Goal: Download file/media

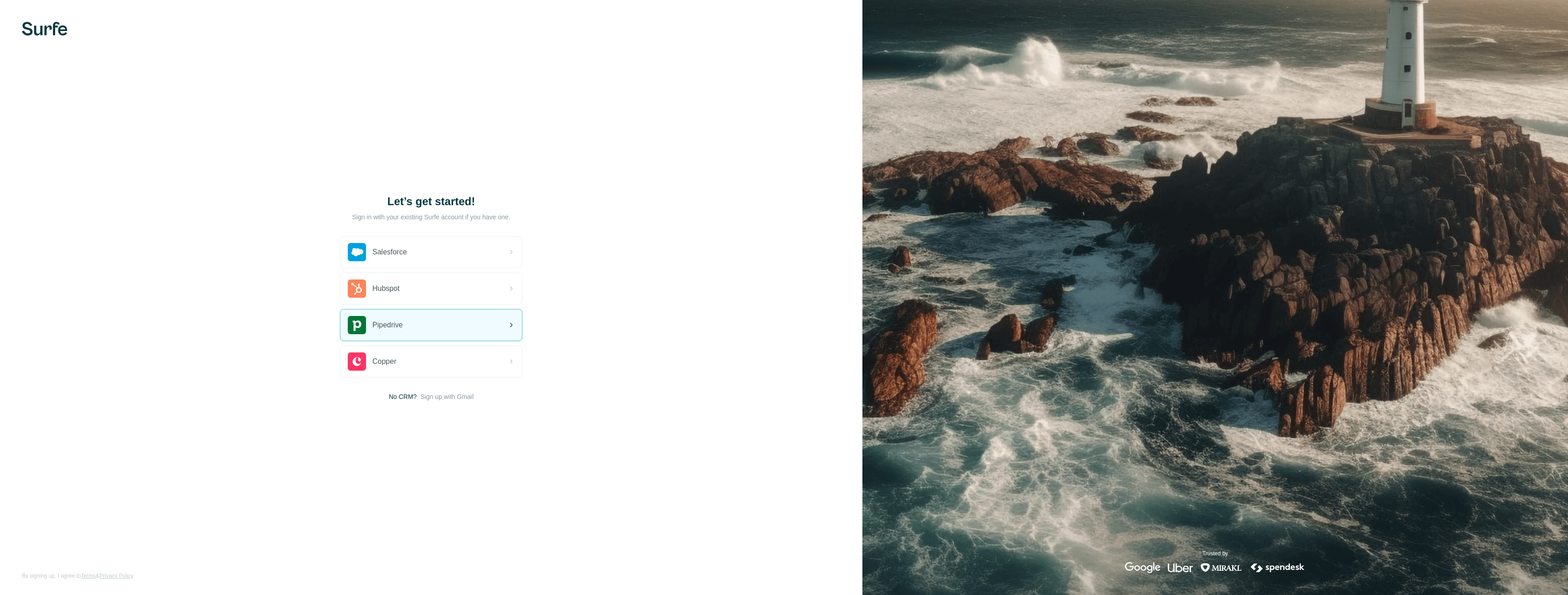
click at [418, 337] on div "Pipedrive" at bounding box center [432, 325] width 181 height 31
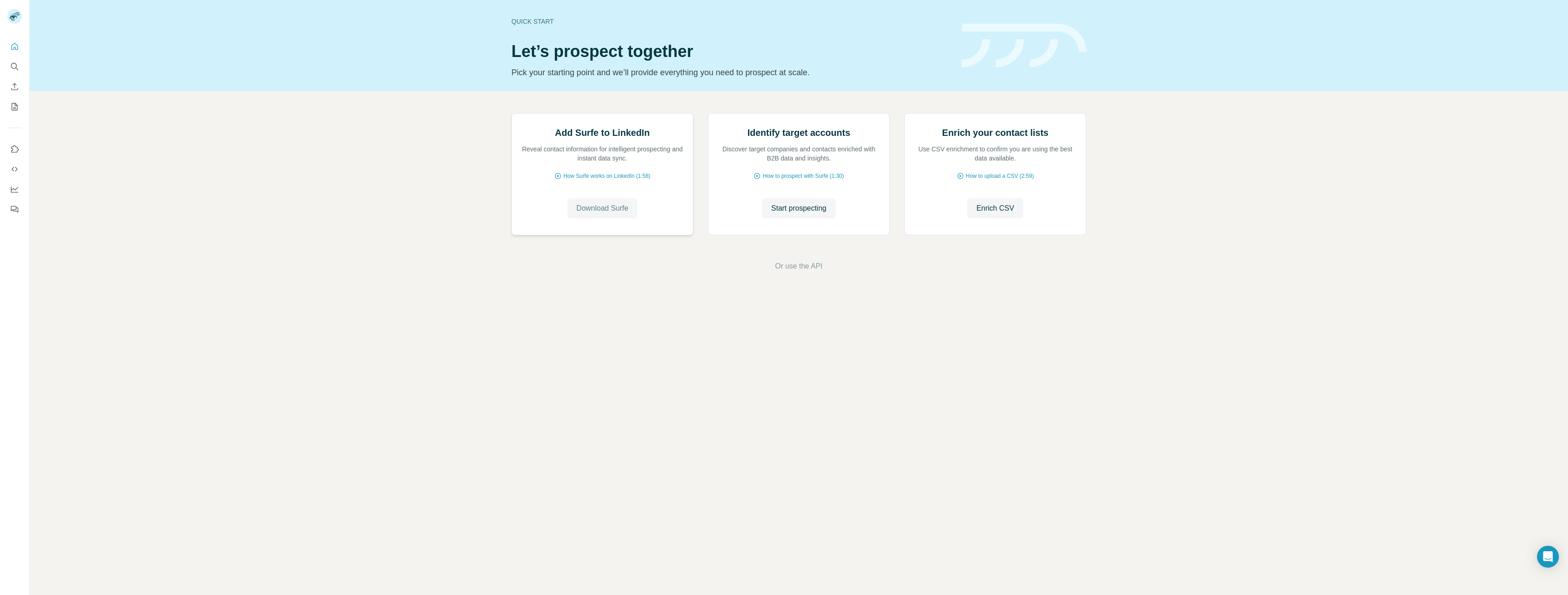
click at [598, 214] on span "Download Surfe" at bounding box center [603, 208] width 52 height 11
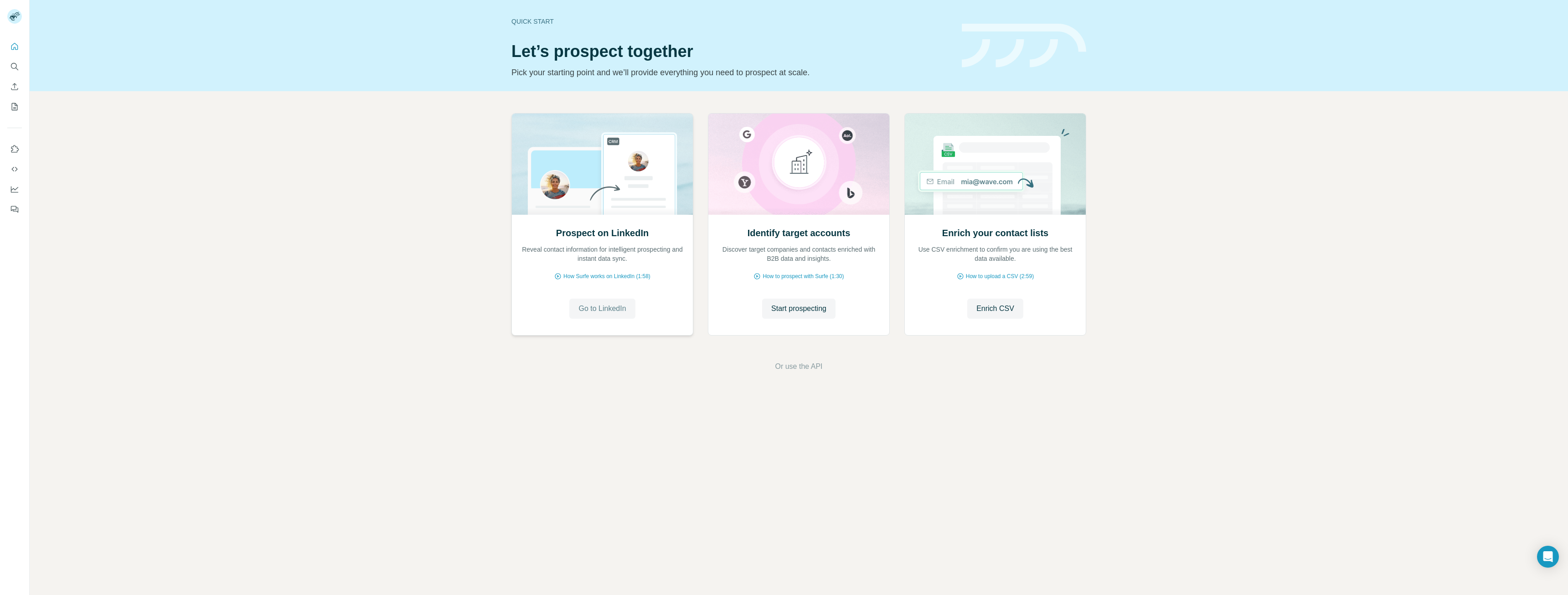
click at [587, 304] on span "Go to LinkedIn" at bounding box center [602, 308] width 47 height 11
